Goal: Task Accomplishment & Management: Complete application form

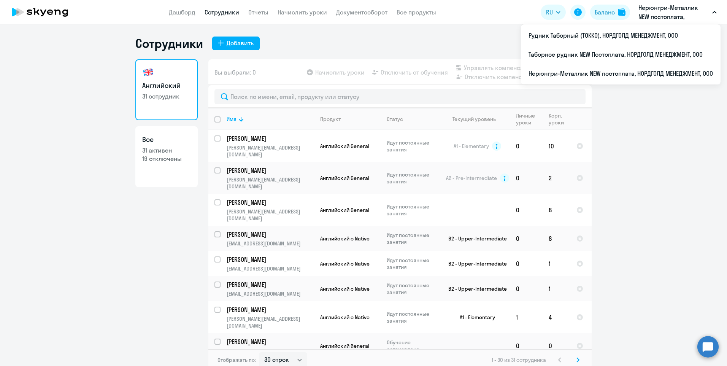
select select "30"
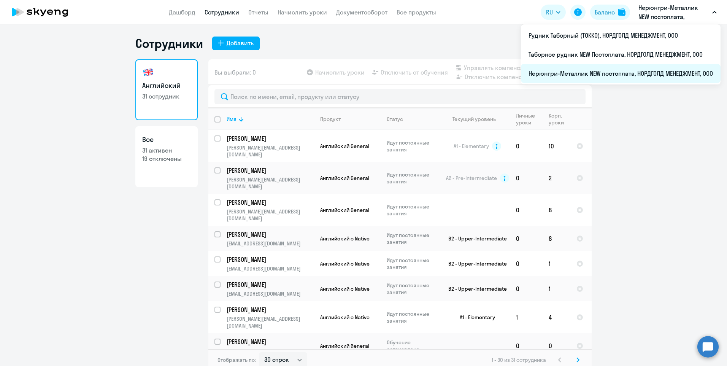
click at [555, 69] on li "Нерюнгри-Металлик NEW постоплата, НОРДГОЛД МЕНЕДЖМЕНТ, ООО" at bounding box center [621, 73] width 200 height 19
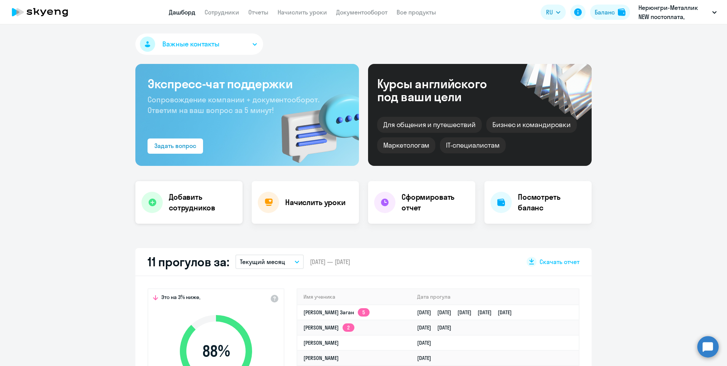
click at [188, 199] on h4 "Добавить сотрудников" at bounding box center [203, 202] width 68 height 21
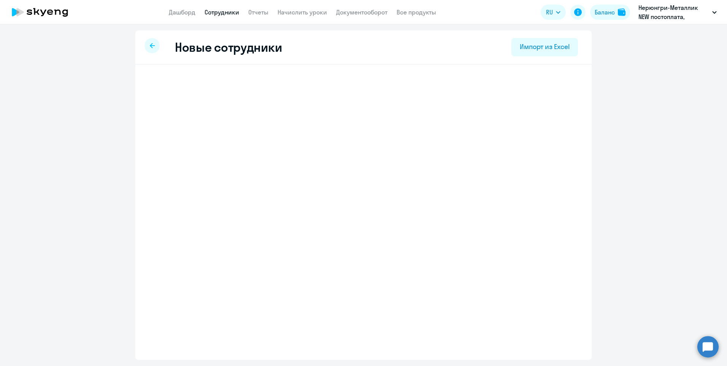
select select "english_adult_not_native_speaker"
select select "9"
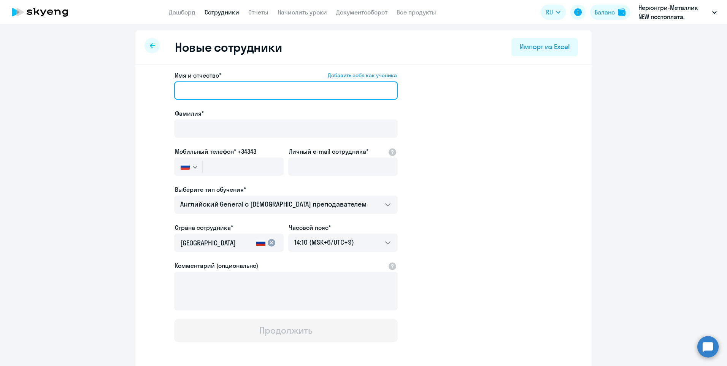
click at [198, 90] on input "Имя и отчество* Добавить себя как ученика" at bounding box center [286, 90] width 224 height 18
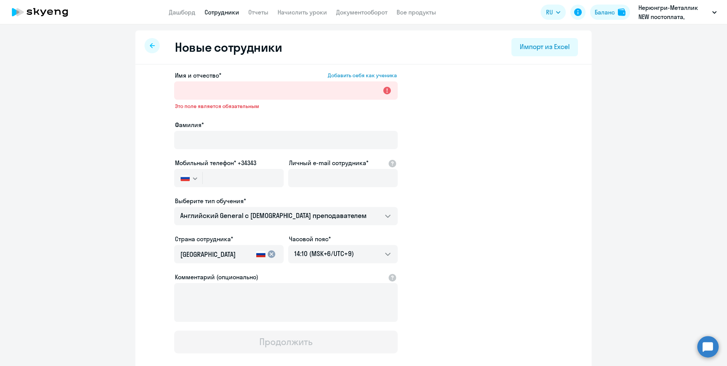
click at [708, 346] on circle at bounding box center [707, 346] width 21 height 21
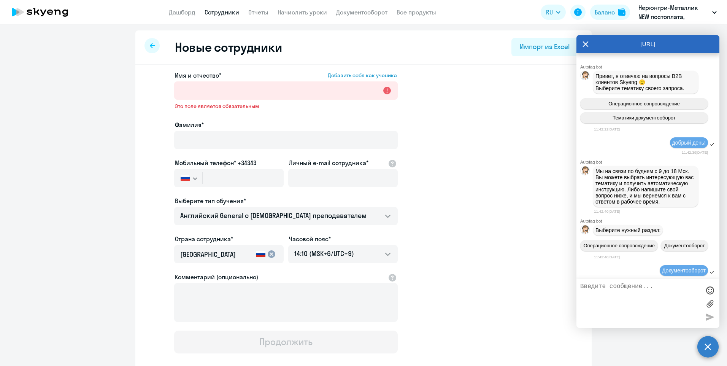
click at [636, 289] on textarea at bounding box center [640, 303] width 120 height 41
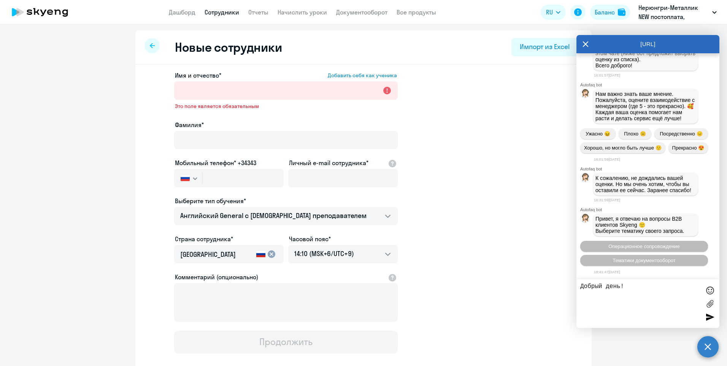
type textarea "Добрый день!"
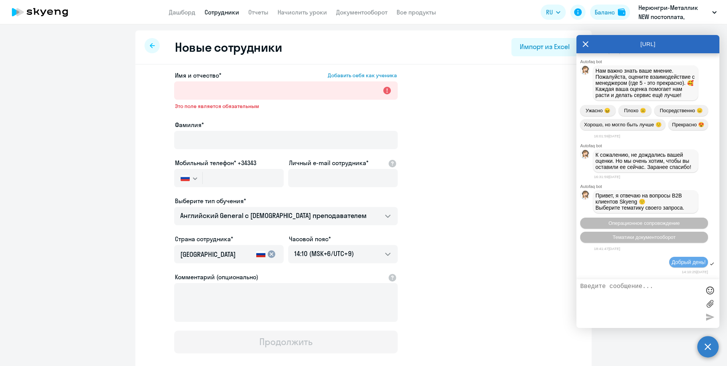
scroll to position [5929, 0]
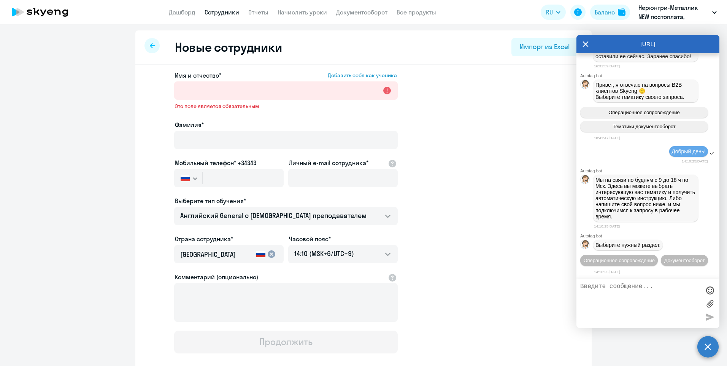
click at [645, 351] on ng-component "Новые сотрудники Импорт из Excel Имя и отчество* Добавить себя как ученика Это …" at bounding box center [363, 220] width 727 height 380
